Goal: Task Accomplishment & Management: Manage account settings

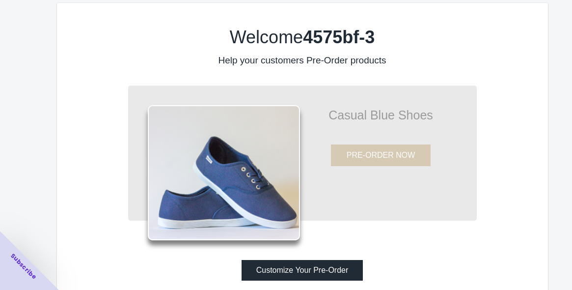
scroll to position [29, 0]
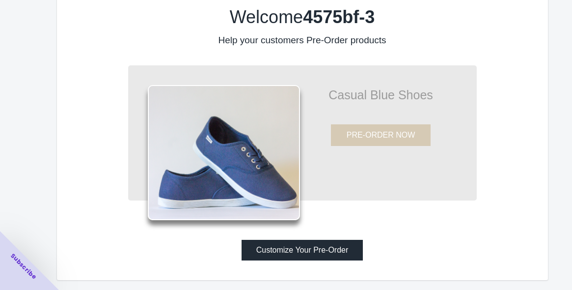
click at [319, 249] on button "Customize Your Pre-Order" at bounding box center [303, 250] width 122 height 21
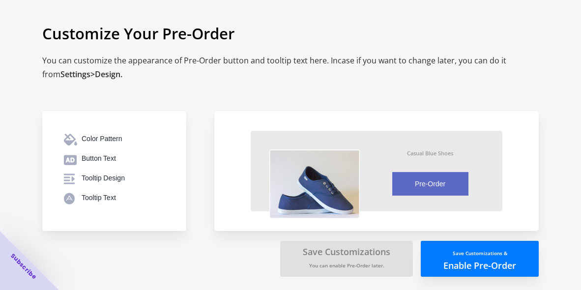
click at [464, 253] on small "Save Customizations &" at bounding box center [480, 253] width 55 height 7
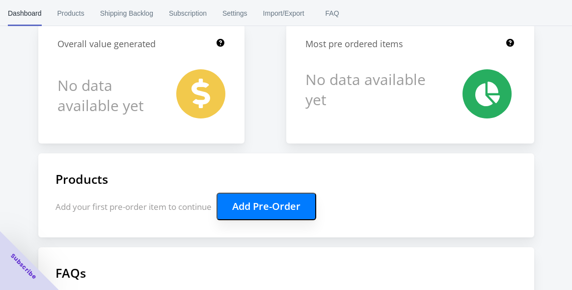
scroll to position [109, 0]
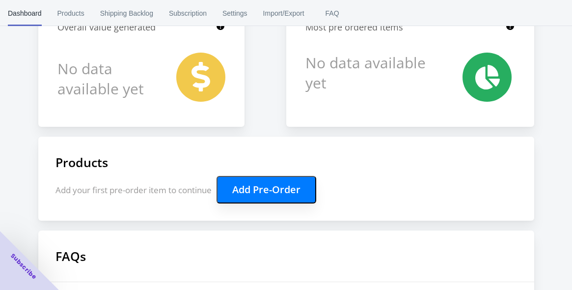
click at [290, 184] on button "Add Pre-Order" at bounding box center [267, 190] width 100 height 28
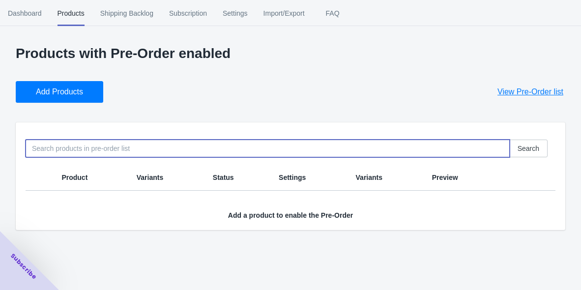
click at [116, 145] on input at bounding box center [268, 149] width 484 height 18
click at [87, 93] on button "Add Products" at bounding box center [59, 92] width 87 height 22
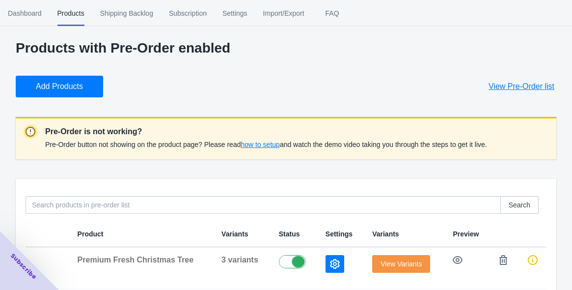
scroll to position [24, 0]
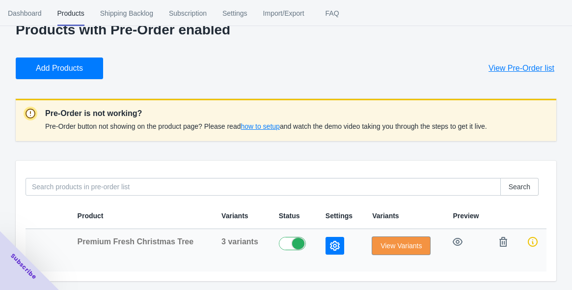
click at [400, 251] on button "View Variants" at bounding box center [401, 246] width 58 height 18
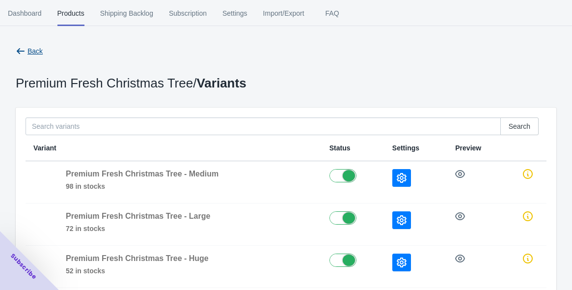
click at [20, 52] on icon "button" at bounding box center [21, 51] width 10 height 10
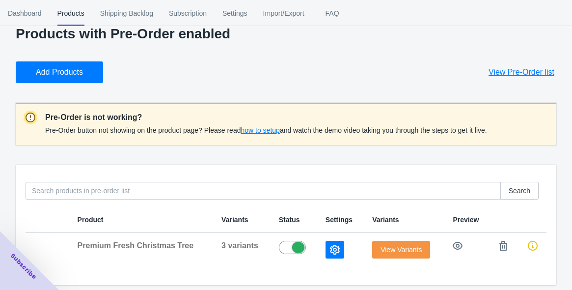
scroll to position [24, 0]
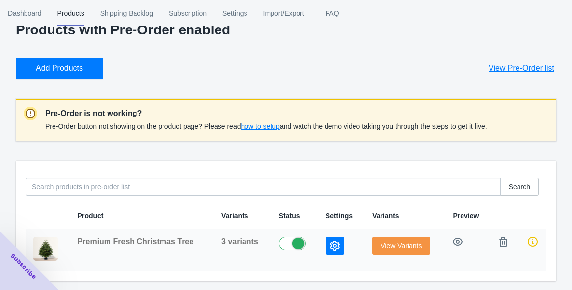
click at [334, 247] on icon "button" at bounding box center [335, 246] width 10 height 10
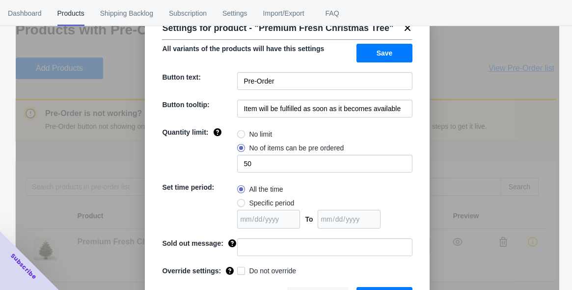
scroll to position [45, 0]
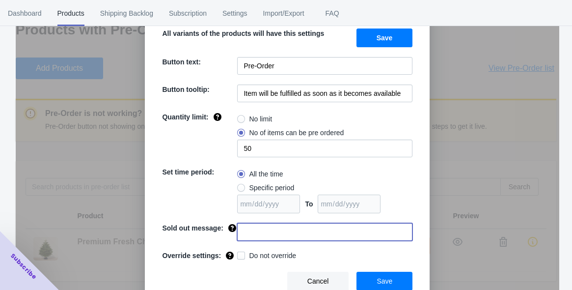
click at [283, 234] on input at bounding box center [324, 232] width 175 height 18
type input "Trees starts Delivering after [DATE]"
click at [369, 287] on button "Save" at bounding box center [385, 281] width 56 height 19
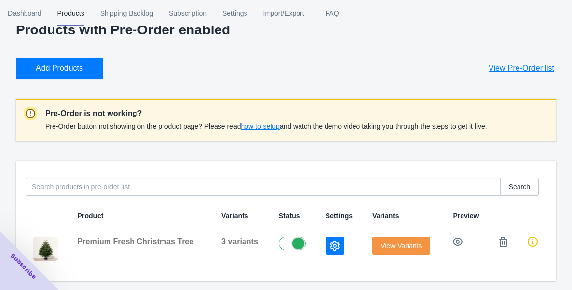
click at [274, 124] on span "how to setup" at bounding box center [260, 126] width 39 height 8
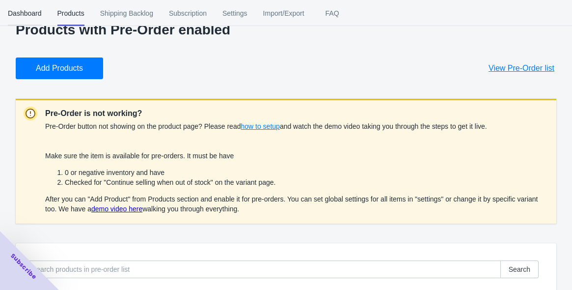
click at [16, 7] on span "Dashboard" at bounding box center [25, 13] width 34 height 26
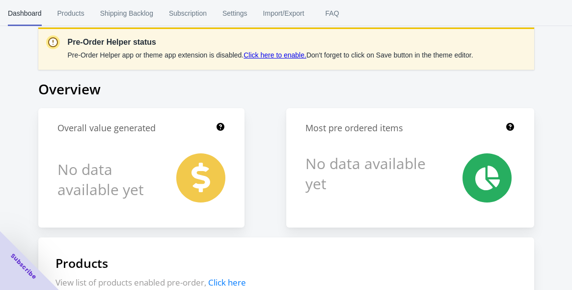
scroll to position [0, 0]
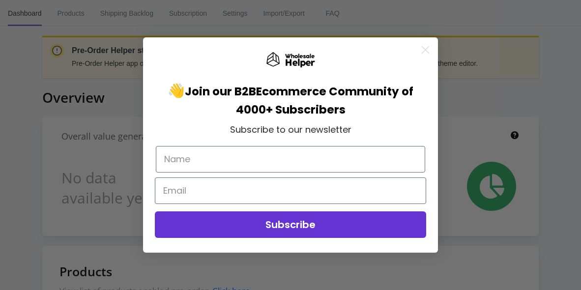
click at [428, 58] on icon "Close dialog" at bounding box center [425, 49] width 17 height 17
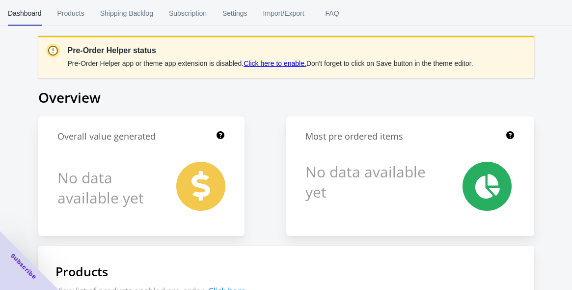
click at [271, 64] on link "Click here to enable." at bounding box center [275, 63] width 63 height 8
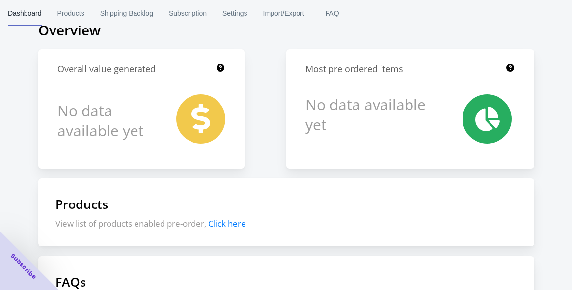
scroll to position [164, 0]
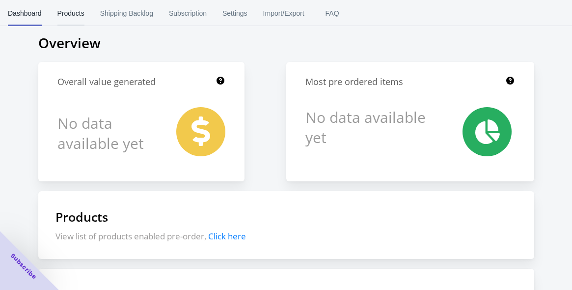
click at [53, 16] on button "Products" at bounding box center [71, 13] width 43 height 26
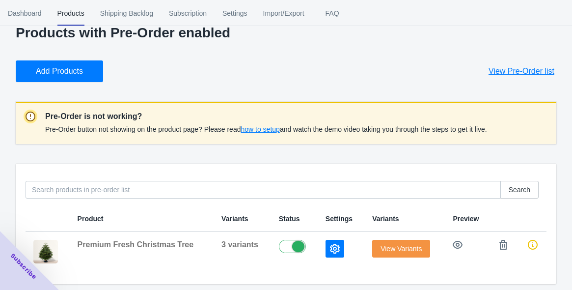
scroll to position [24, 0]
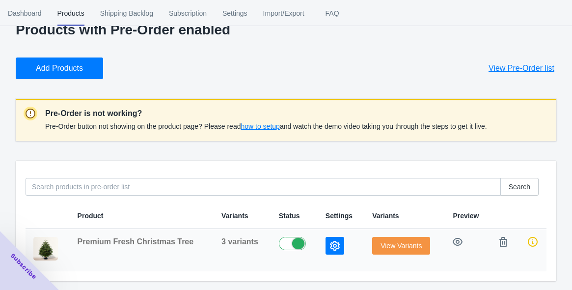
click at [284, 246] on label at bounding box center [295, 243] width 32 height 12
checkbox input "true"
click at [326, 250] on button "button" at bounding box center [335, 246] width 19 height 18
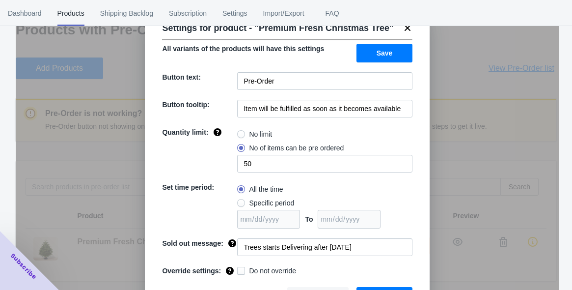
scroll to position [45, 0]
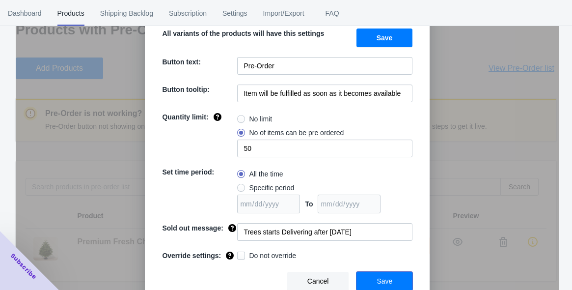
click at [391, 279] on button "Save" at bounding box center [385, 281] width 56 height 19
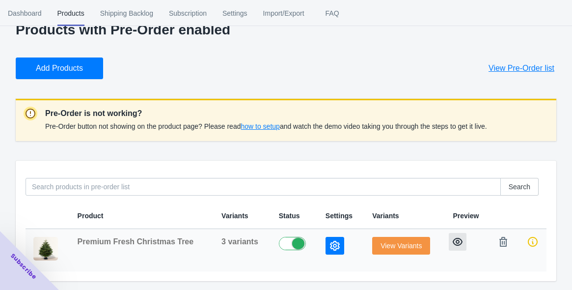
click at [456, 247] on button "button" at bounding box center [458, 242] width 18 height 18
click at [274, 128] on span "how to setup" at bounding box center [260, 126] width 39 height 8
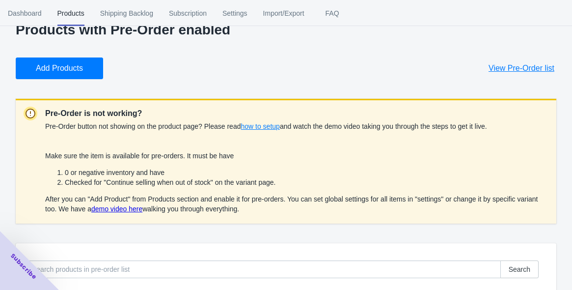
click at [130, 203] on span "Make sure the item is available for pre-orders. It must be have 0 or negative i…" at bounding box center [297, 182] width 504 height 61
click at [127, 206] on link "demo video here" at bounding box center [116, 209] width 51 height 8
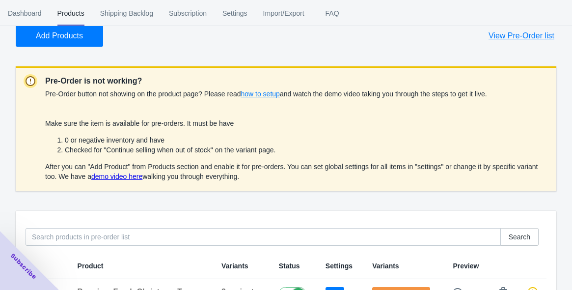
scroll to position [106, 0]
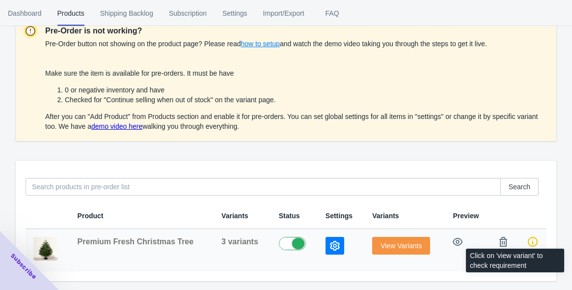
click at [533, 242] on icon at bounding box center [533, 242] width 10 height 10
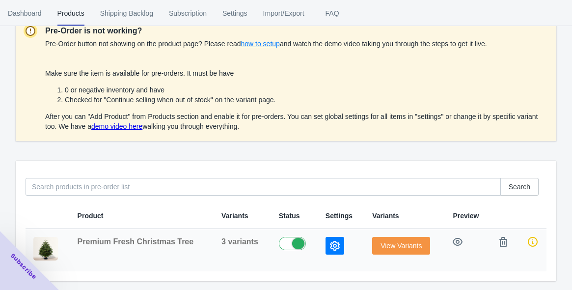
click at [405, 249] on span "View Variants" at bounding box center [401, 246] width 41 height 8
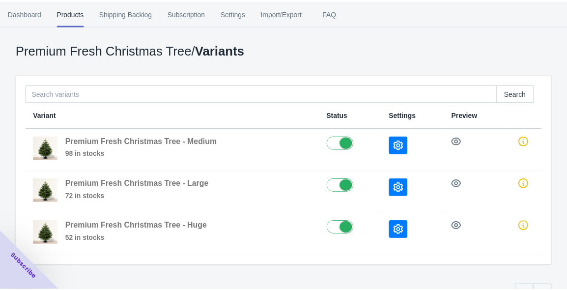
scroll to position [55, 0]
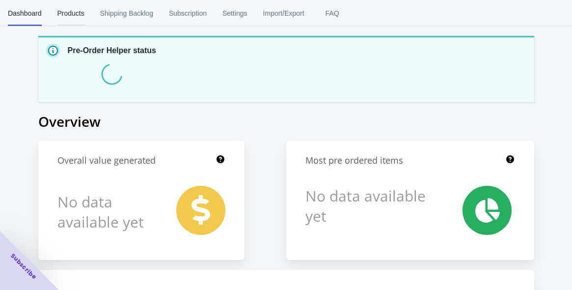
click at [84, 15] on button "Products" at bounding box center [71, 13] width 43 height 26
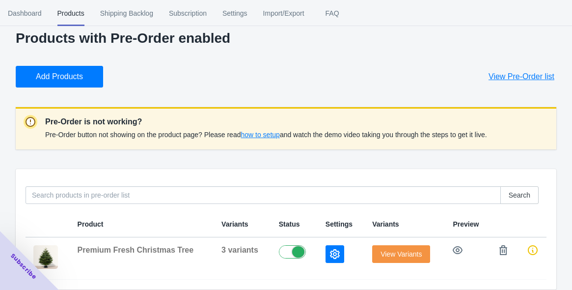
scroll to position [24, 0]
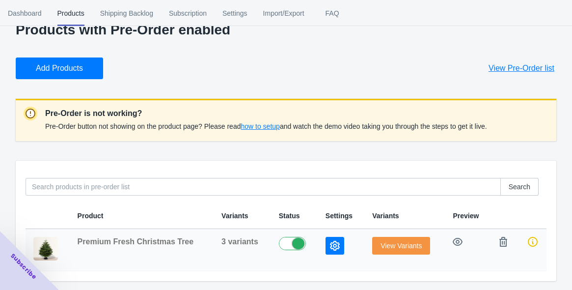
click at [523, 242] on td at bounding box center [533, 250] width 28 height 42
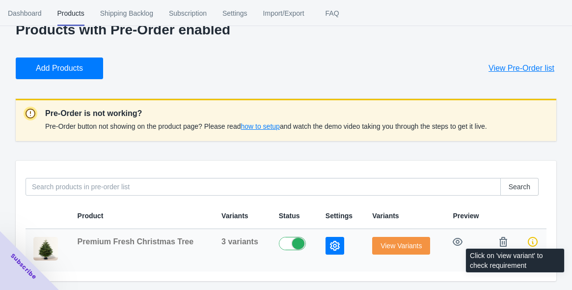
click at [532, 240] on icon at bounding box center [533, 242] width 10 height 10
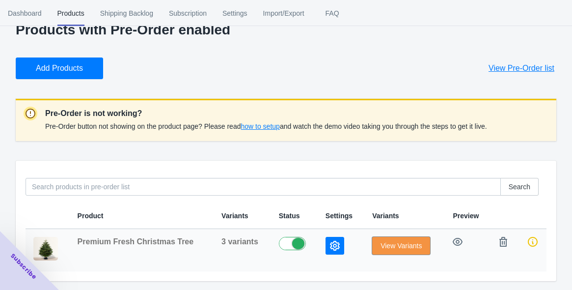
click at [381, 245] on span "View Variants" at bounding box center [401, 246] width 41 height 8
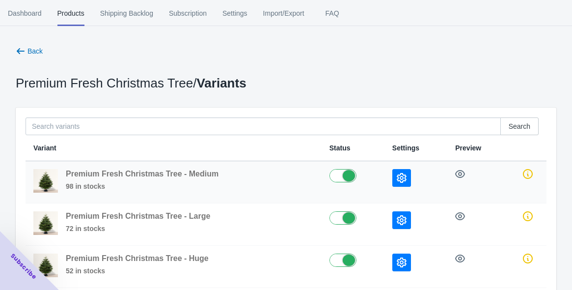
click at [348, 180] on label at bounding box center [353, 175] width 47 height 12
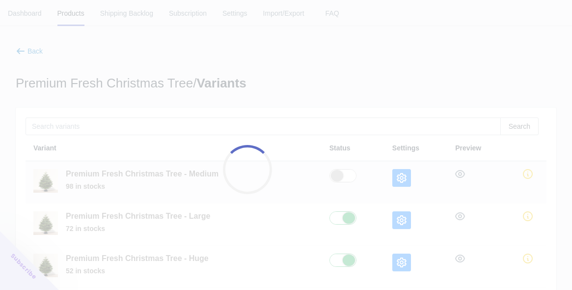
click at [348, 180] on div at bounding box center [286, 145] width 572 height 290
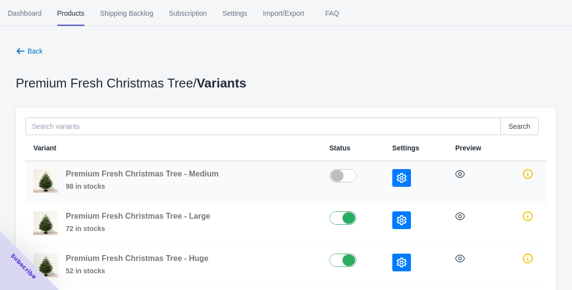
click at [347, 179] on label at bounding box center [353, 175] width 47 height 12
checkbox input "true"
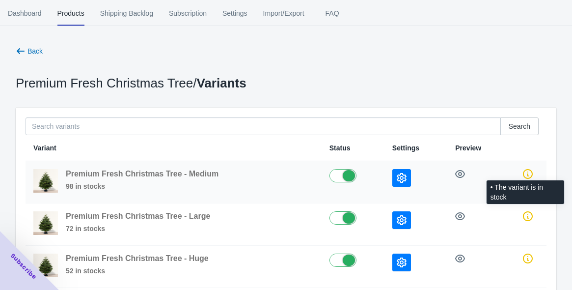
click at [527, 170] on icon at bounding box center [528, 174] width 10 height 10
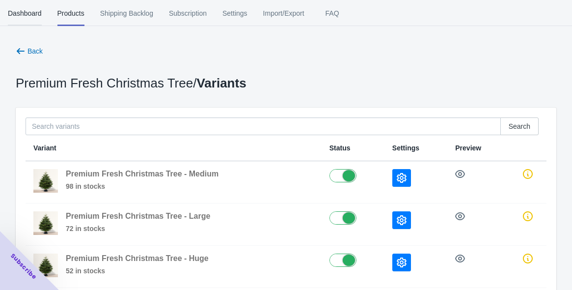
click at [25, 19] on span "Dashboard" at bounding box center [25, 13] width 34 height 26
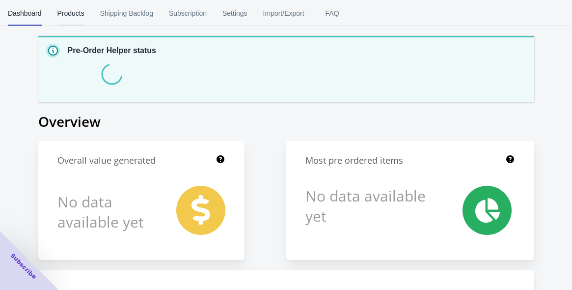
click at [67, 20] on span "Products" at bounding box center [70, 13] width 27 height 26
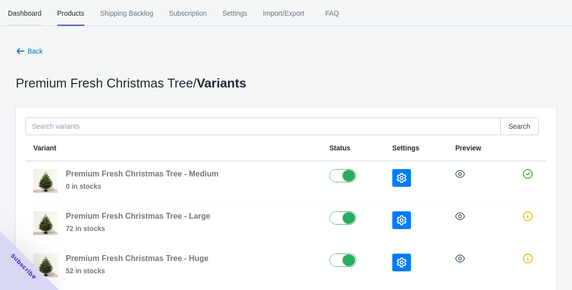
click at [34, 16] on span "Dashboard" at bounding box center [25, 13] width 34 height 26
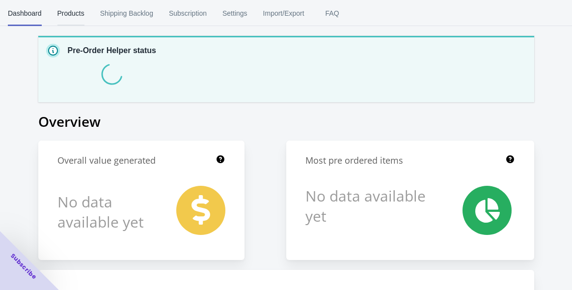
click at [76, 19] on span "Products" at bounding box center [70, 13] width 27 height 26
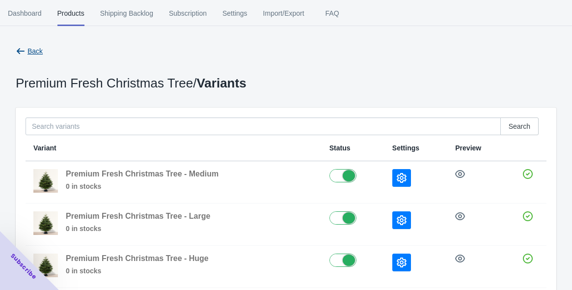
click at [29, 44] on button "Back" at bounding box center [29, 51] width 35 height 18
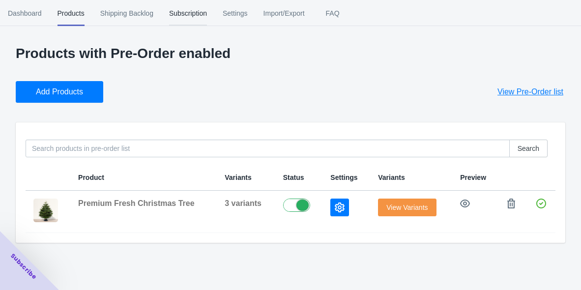
click at [192, 12] on span "Subscription" at bounding box center [188, 13] width 38 height 26
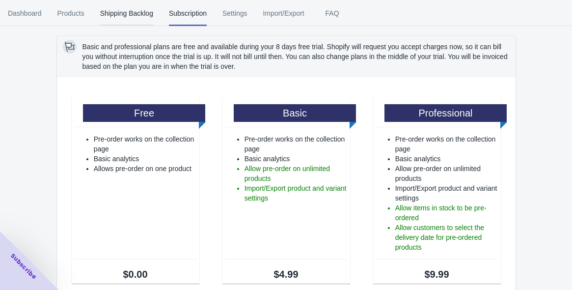
click at [136, 13] on span "Shipping Backlog" at bounding box center [126, 13] width 53 height 26
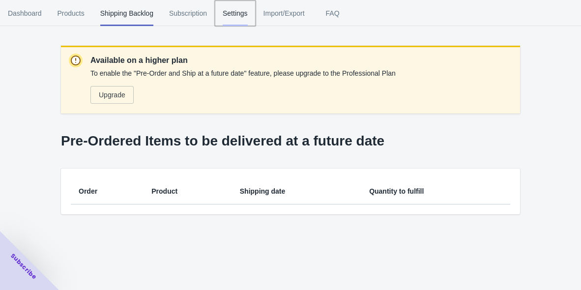
click at [232, 10] on span "Settings" at bounding box center [235, 13] width 25 height 26
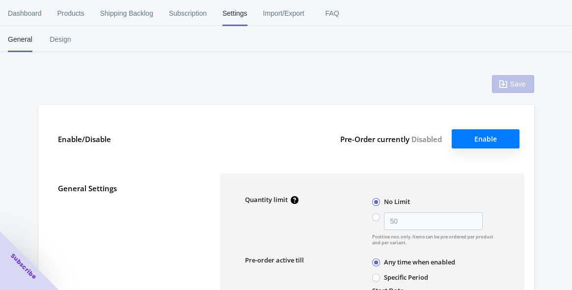
type input "50"
type textarea "Inventory level is <qty>. Some of the items will be pre-ordered."
type textarea "Only <qty> items left in stock."
type textarea "A maximum of <qty> products can be pre ordered."
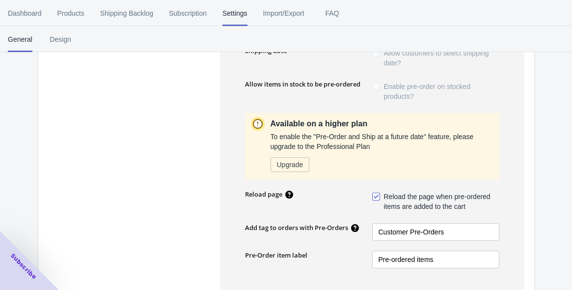
scroll to position [327, 0]
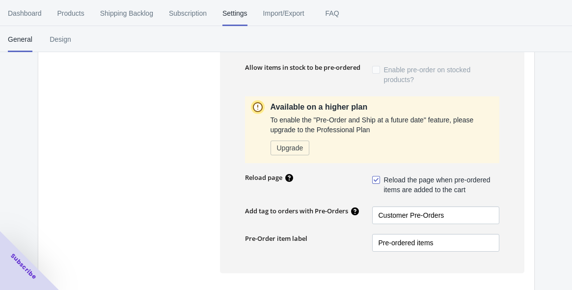
click at [374, 173] on label "Reload the page when pre-ordered items are added to the cart" at bounding box center [435, 185] width 127 height 24
click at [374, 177] on input "Reload the page when pre-ordered items are added to the cart" at bounding box center [374, 177] width 0 height 0
checkbox input "false"
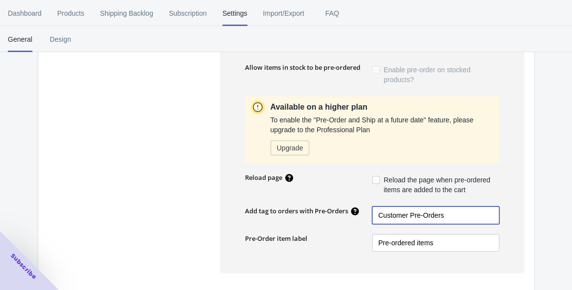
click at [440, 212] on input "Customer Pre-Orders" at bounding box center [435, 215] width 127 height 18
click at [159, 96] on div "General Settings" at bounding box center [134, 59] width 152 height 427
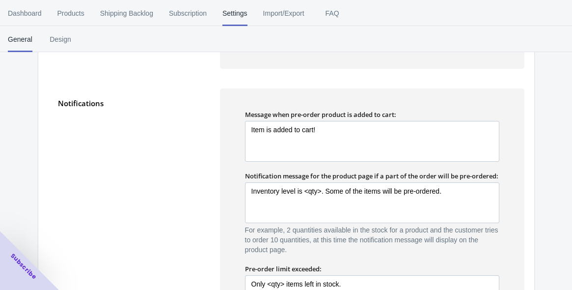
scroll to position [503, 0]
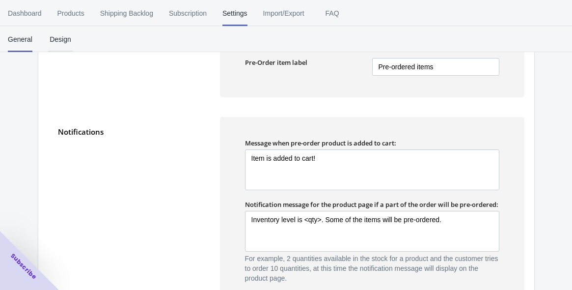
click at [61, 36] on span "Design" at bounding box center [60, 40] width 25 height 26
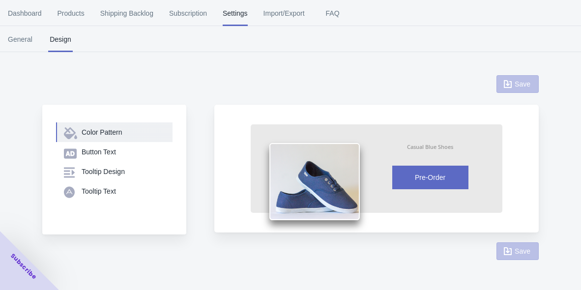
click at [129, 133] on div "Color Pattern" at bounding box center [123, 132] width 83 height 10
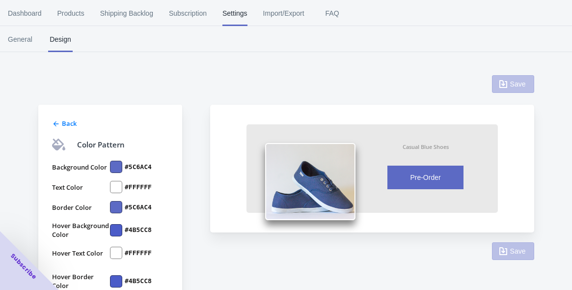
click at [119, 162] on div at bounding box center [116, 167] width 12 height 12
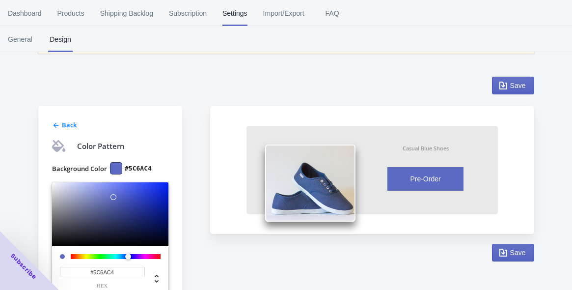
scroll to position [55, 0]
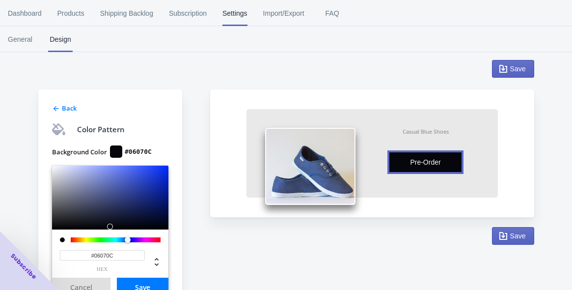
type input "#040509"
drag, startPoint x: 113, startPoint y: 181, endPoint x: 114, endPoint y: 227, distance: 46.7
click at [114, 227] on div at bounding box center [117, 228] width 6 height 6
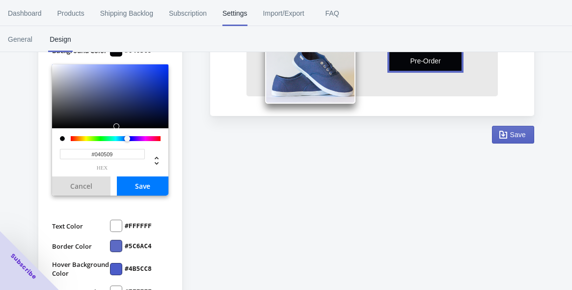
scroll to position [164, 0]
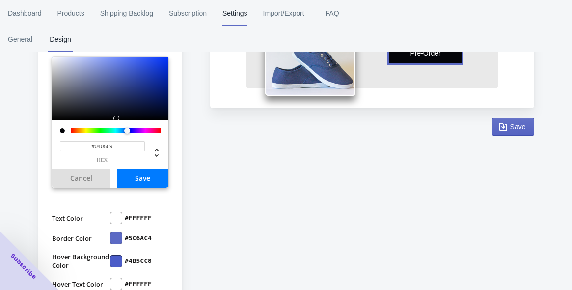
click at [138, 171] on button "Save" at bounding box center [143, 178] width 52 height 19
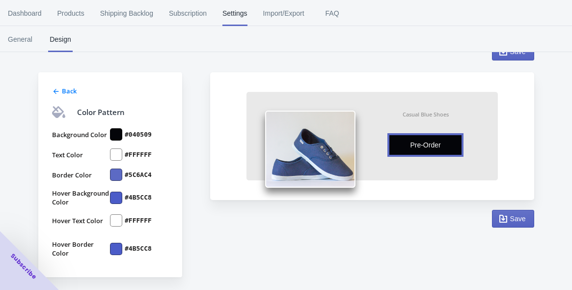
click at [119, 177] on div at bounding box center [116, 175] width 12 height 12
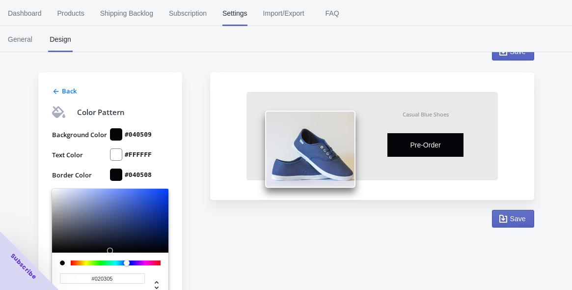
type input "#010203"
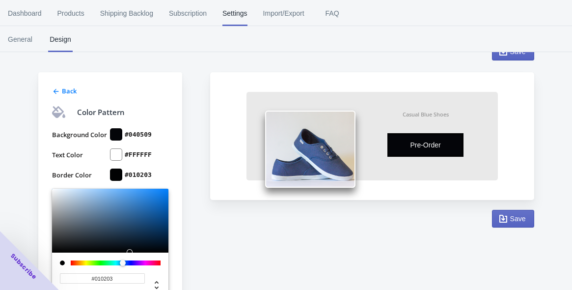
drag, startPoint x: 115, startPoint y: 204, endPoint x: 112, endPoint y: 252, distance: 47.8
click at [112, 252] on div at bounding box center [110, 221] width 116 height 64
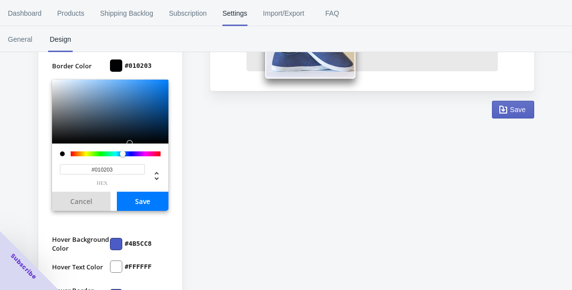
click at [139, 199] on button "Save" at bounding box center [143, 201] width 52 height 19
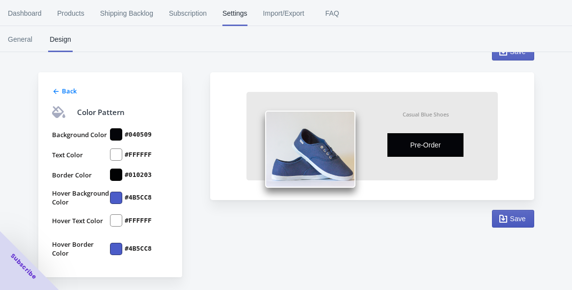
click at [522, 219] on span "Save" at bounding box center [519, 219] width 16 height 8
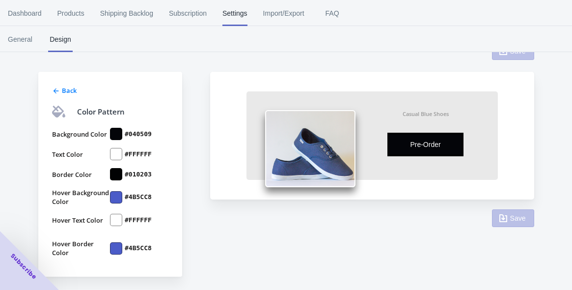
scroll to position [32, 0]
click at [120, 197] on div at bounding box center [116, 198] width 12 height 12
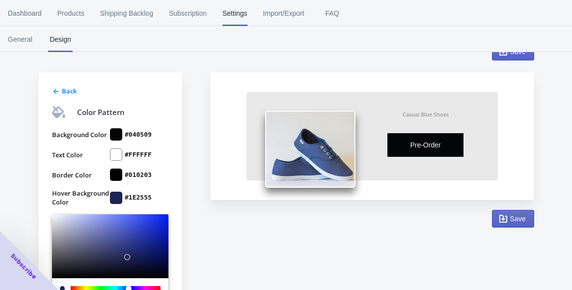
type input "#050610"
drag, startPoint x: 121, startPoint y: 229, endPoint x: 129, endPoint y: 274, distance: 46.0
click at [129, 274] on div at bounding box center [110, 246] width 116 height 64
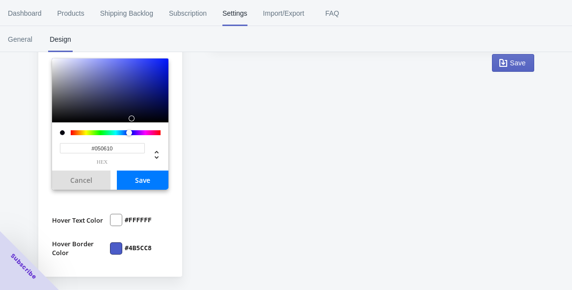
click at [150, 186] on button "Save" at bounding box center [143, 179] width 52 height 19
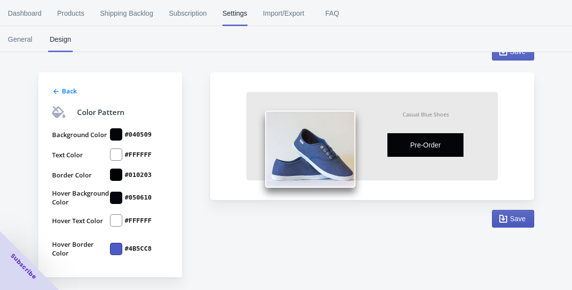
click at [532, 224] on button "Save" at bounding box center [513, 219] width 42 height 18
click at [117, 250] on div at bounding box center [116, 249] width 12 height 12
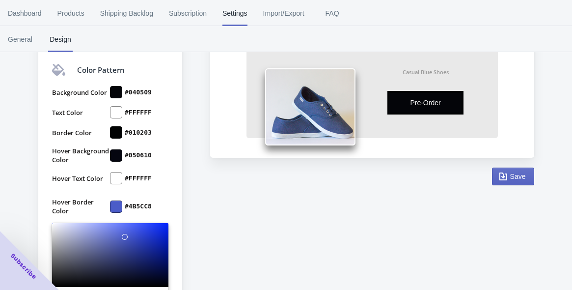
scroll to position [227, 0]
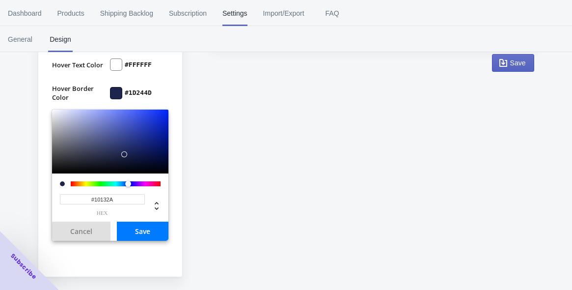
type input "#090B18"
drag, startPoint x: 122, startPoint y: 121, endPoint x: 124, endPoint y: 167, distance: 46.2
click at [124, 167] on div at bounding box center [125, 168] width 6 height 6
click at [135, 232] on button "Save" at bounding box center [143, 231] width 52 height 19
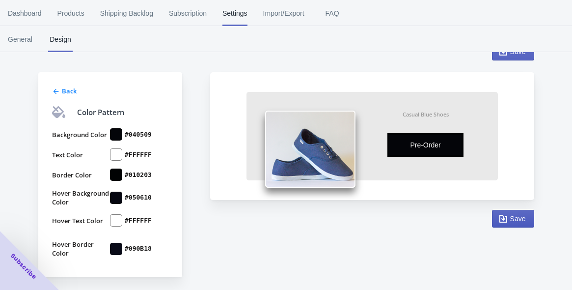
click at [519, 219] on span "Save" at bounding box center [519, 219] width 16 height 8
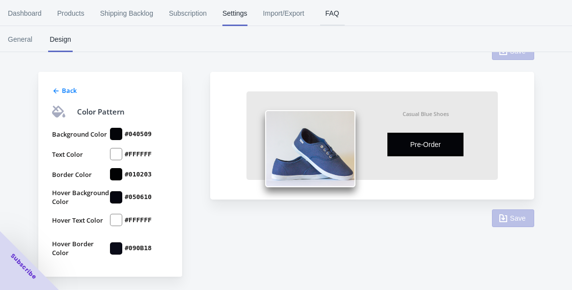
scroll to position [32, 0]
click at [16, 46] on span "General" at bounding box center [20, 40] width 25 height 26
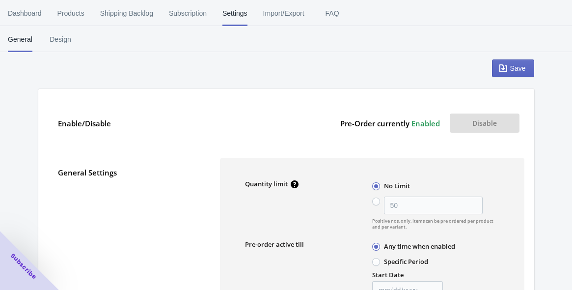
scroll to position [55, 0]
click at [154, 17] on button "Shipping Backlog" at bounding box center [126, 13] width 69 height 26
click at [69, 16] on span "Products" at bounding box center [70, 13] width 27 height 26
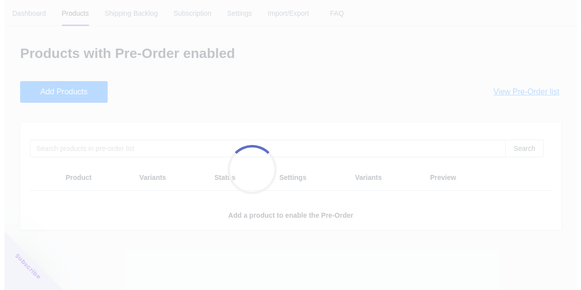
scroll to position [0, 0]
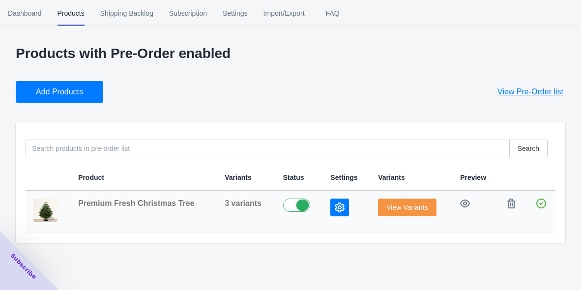
click at [335, 210] on icon "button" at bounding box center [340, 207] width 10 height 10
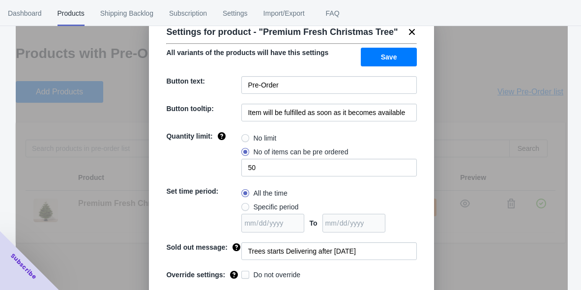
scroll to position [46, 0]
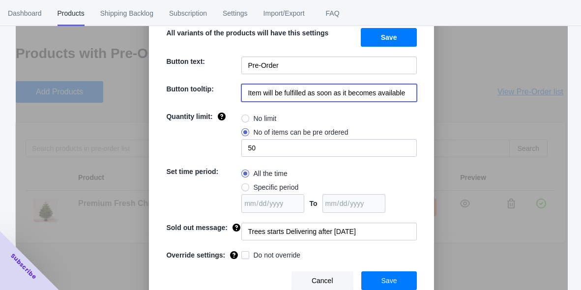
drag, startPoint x: 403, startPoint y: 96, endPoint x: 237, endPoint y: 99, distance: 165.6
click at [241, 99] on input "Item will be fulfilled as soon as it becomes available" at bounding box center [328, 93] width 175 height 18
type input "Delivery Starts after [DATE]"
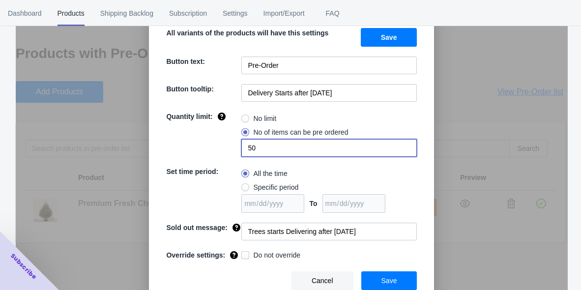
drag, startPoint x: 321, startPoint y: 147, endPoint x: 243, endPoint y: 152, distance: 78.3
click at [243, 152] on input "50" at bounding box center [328, 148] width 175 height 18
click at [247, 120] on label "No limit" at bounding box center [258, 119] width 35 height 14
click at [244, 116] on input "No limit" at bounding box center [244, 116] width 0 height 0
radio input "true"
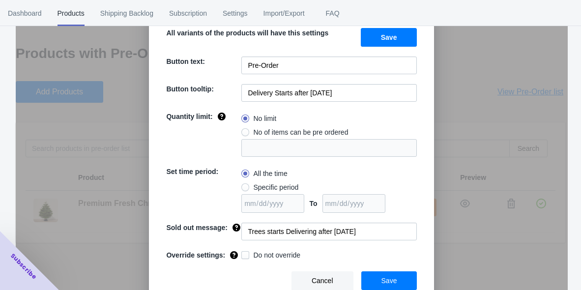
click at [269, 184] on span "Specific period" at bounding box center [275, 187] width 45 height 10
click at [244, 185] on input "Specific period" at bounding box center [244, 185] width 0 height 0
radio input "true"
click at [266, 200] on input "date" at bounding box center [272, 203] width 63 height 19
click at [255, 167] on label "All the time" at bounding box center [264, 174] width 46 height 14
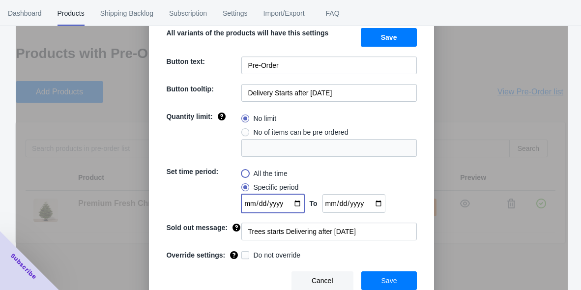
click at [244, 171] on input "All the time" at bounding box center [244, 171] width 0 height 0
radio input "true"
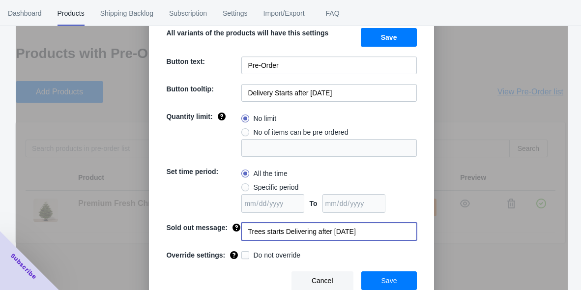
click at [358, 232] on input "Trees starts Delivering after [DATE]" at bounding box center [328, 232] width 175 height 18
click at [388, 43] on button "Save" at bounding box center [389, 37] width 57 height 19
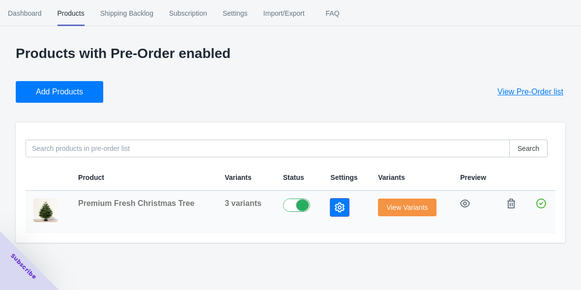
click at [335, 204] on icon "button" at bounding box center [340, 207] width 10 height 10
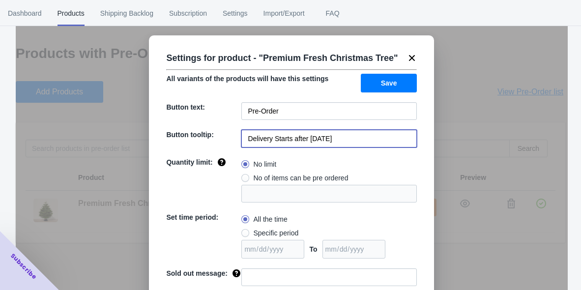
click at [304, 141] on input "Delivery Starts after [DATE]" at bounding box center [328, 139] width 175 height 18
type input "Delivery Starts [DATE]"
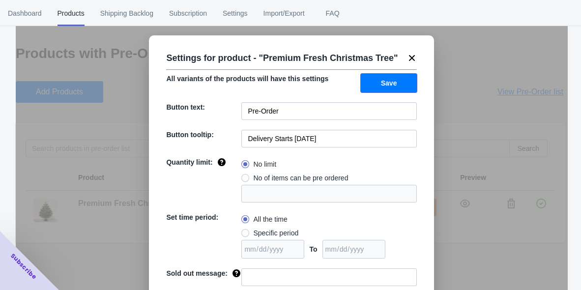
click at [376, 81] on button "Save" at bounding box center [389, 83] width 57 height 19
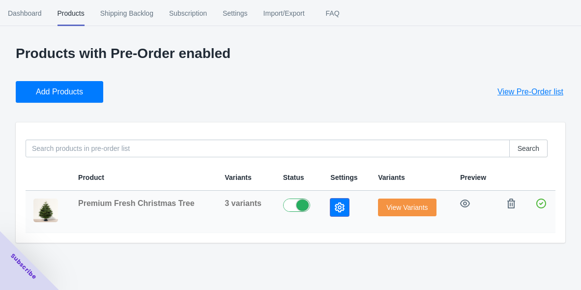
click at [335, 208] on icon "button" at bounding box center [340, 207] width 10 height 10
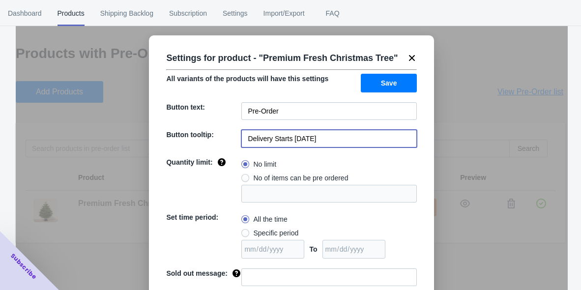
drag, startPoint x: 296, startPoint y: 139, endPoint x: 289, endPoint y: 139, distance: 6.4
click at [289, 139] on input "Delivery Starts [DATE]" at bounding box center [328, 139] width 175 height 18
type input "Delivery Starts [DATE]"
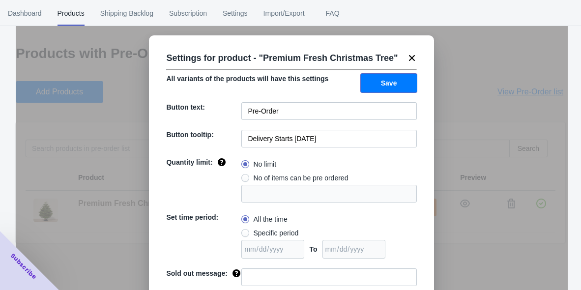
click at [381, 83] on span "Save" at bounding box center [389, 83] width 16 height 8
